Goal: Navigation & Orientation: Find specific page/section

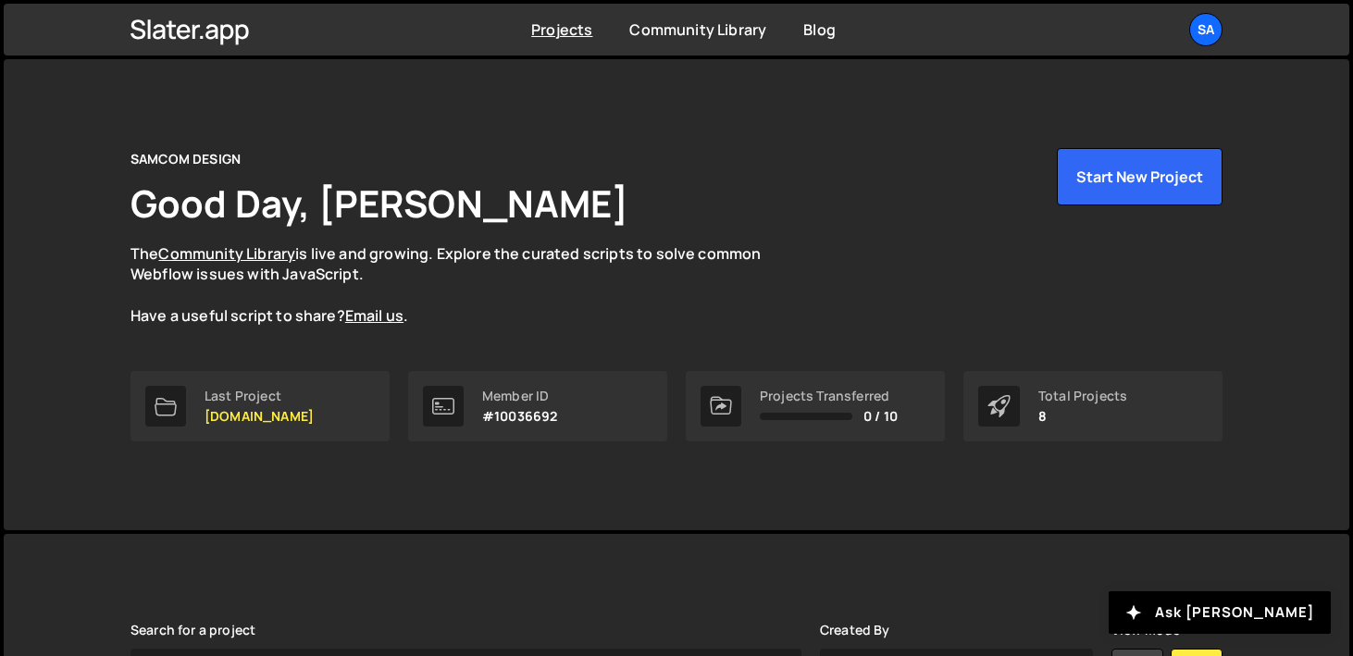
click at [1228, 36] on div "Projects Community Library Blog SA Your current team is SAMCOM DESIGN Projects …" at bounding box center [676, 30] width 1147 height 52
click at [1212, 32] on div "SA" at bounding box center [1205, 29] width 33 height 33
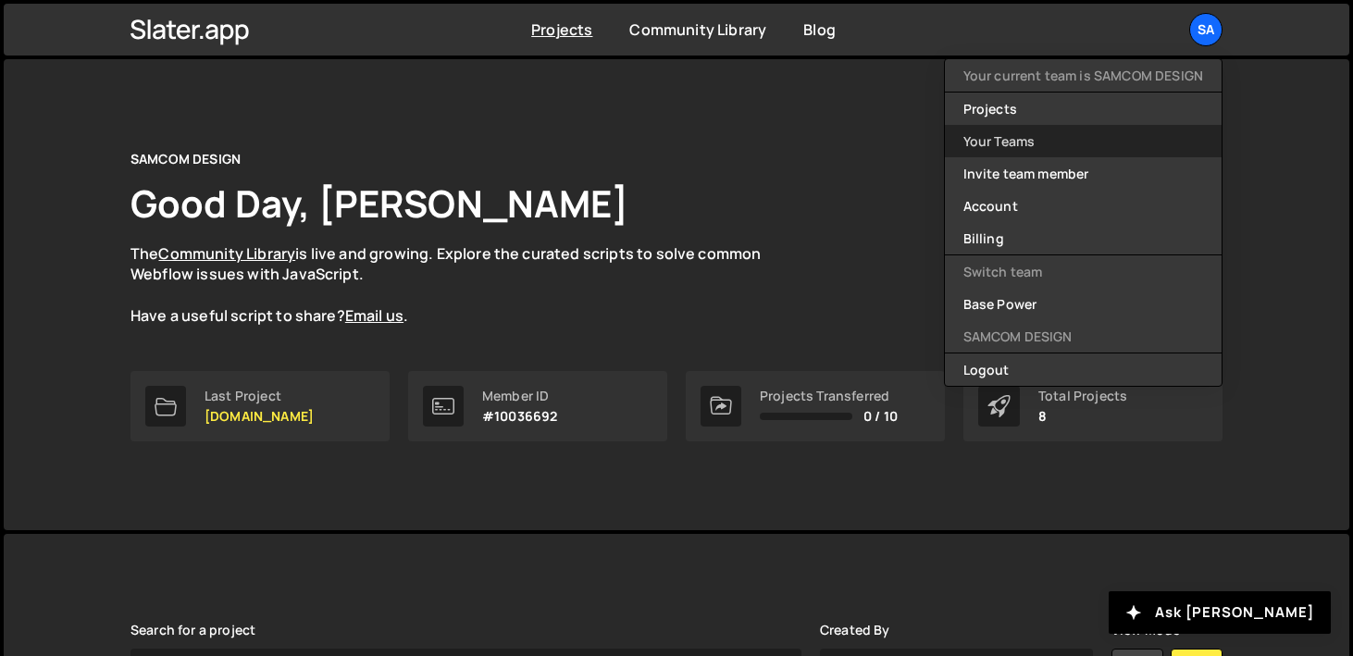
click at [1061, 149] on link "Your Teams" at bounding box center [1083, 141] width 277 height 32
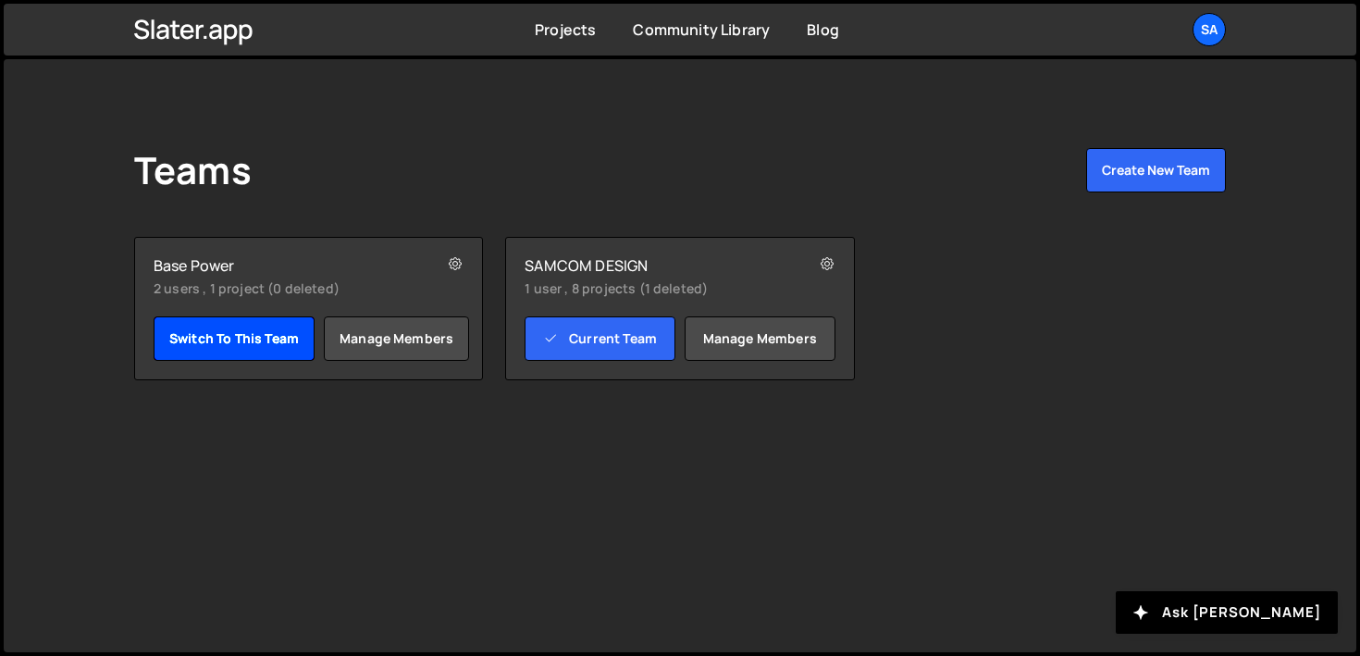
click at [254, 334] on link "Switch to this team" at bounding box center [234, 338] width 161 height 44
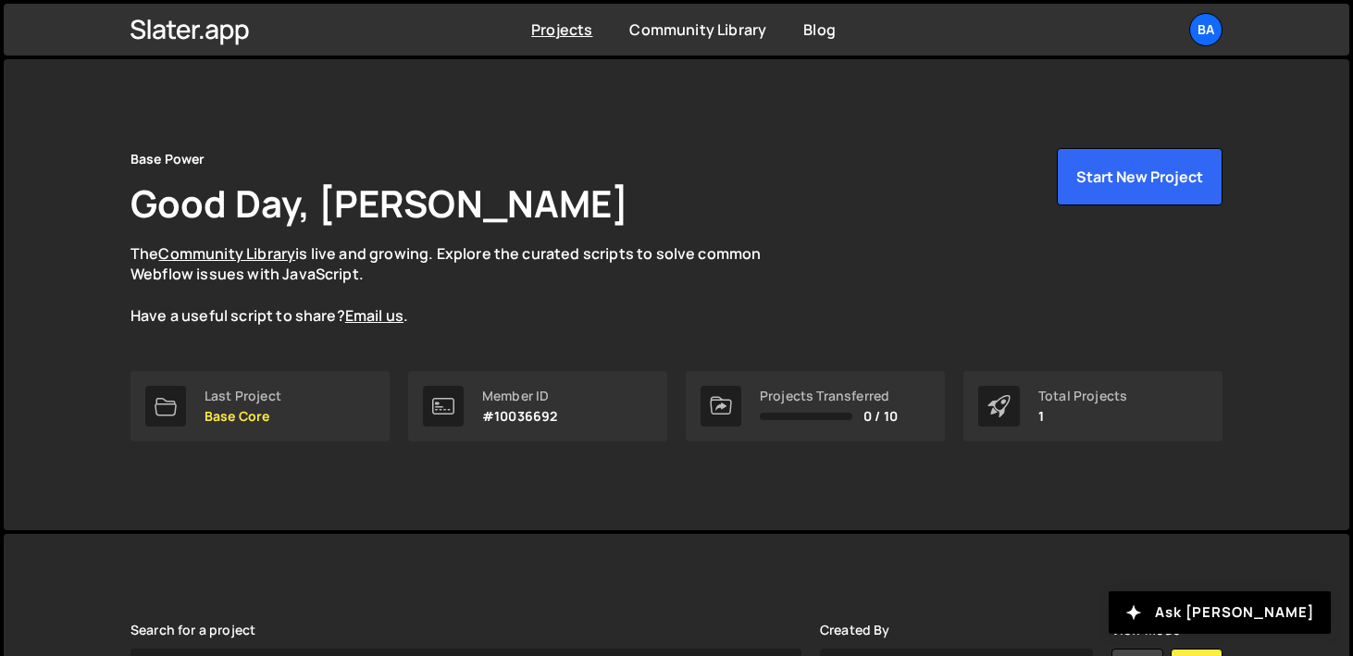
scroll to position [296, 0]
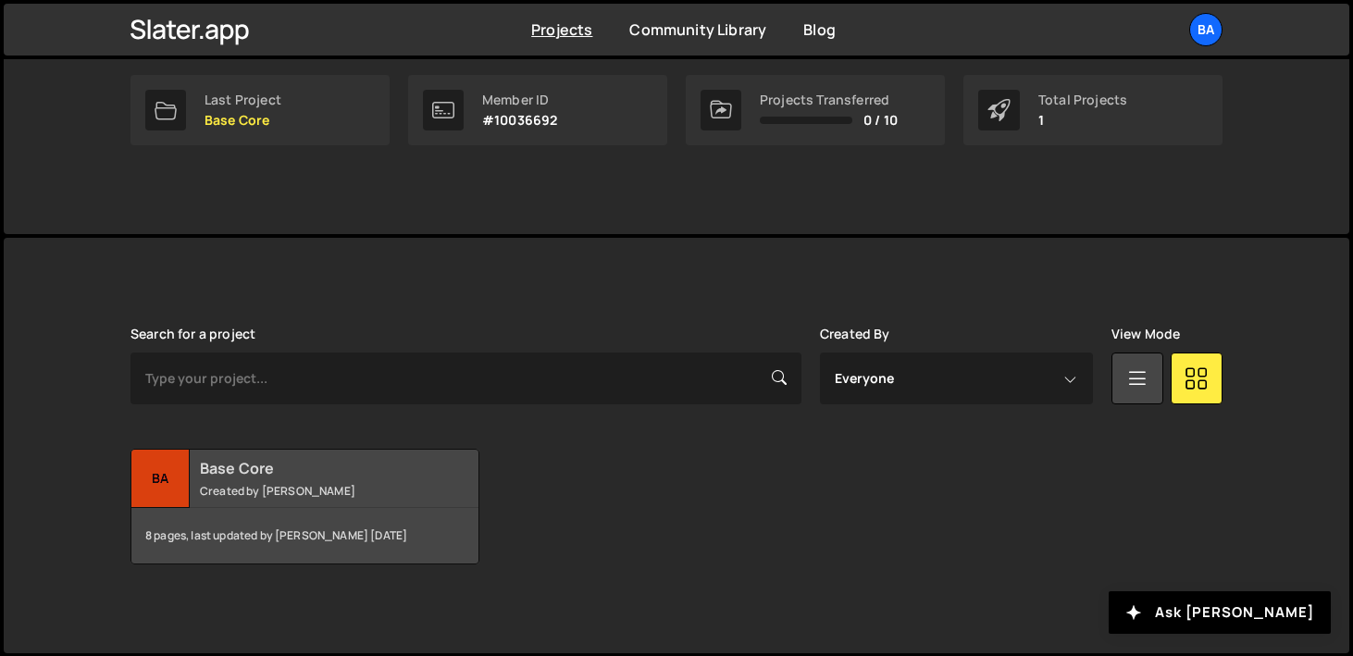
click at [165, 477] on div "Ba" at bounding box center [160, 479] width 58 height 58
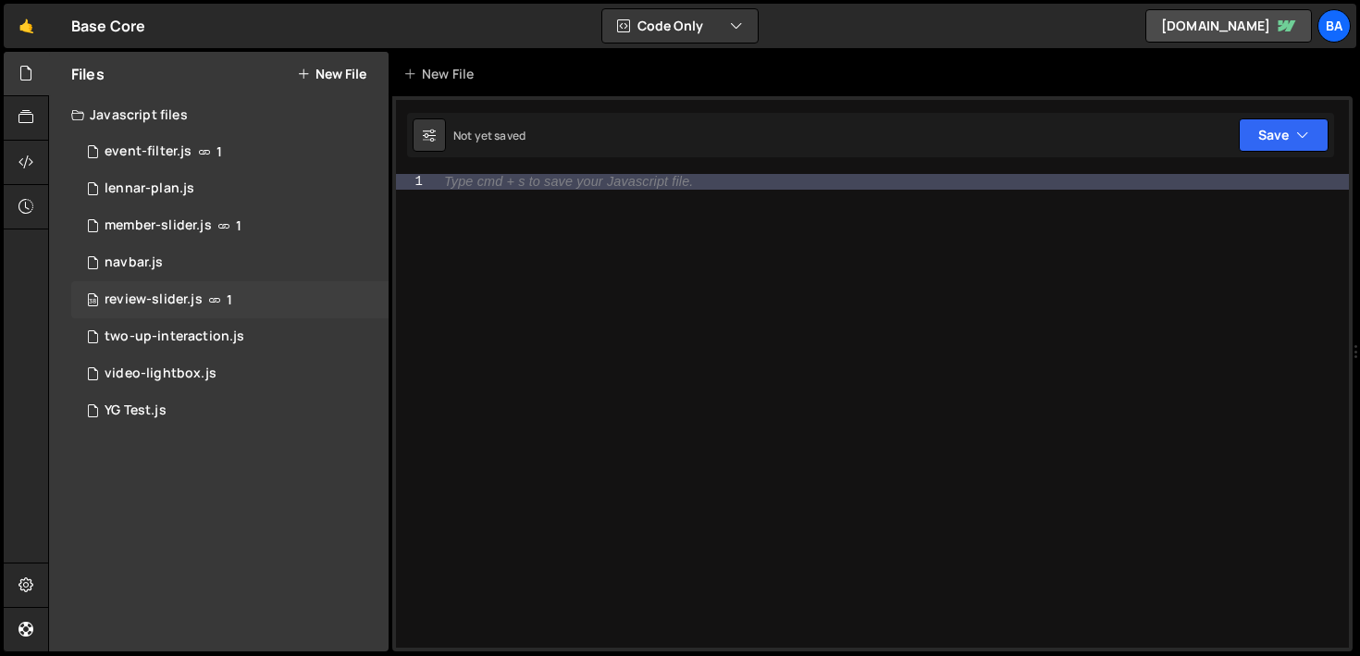
click at [162, 300] on div "review-slider.js" at bounding box center [154, 299] width 98 height 17
